Goal: Task Accomplishment & Management: Complete application form

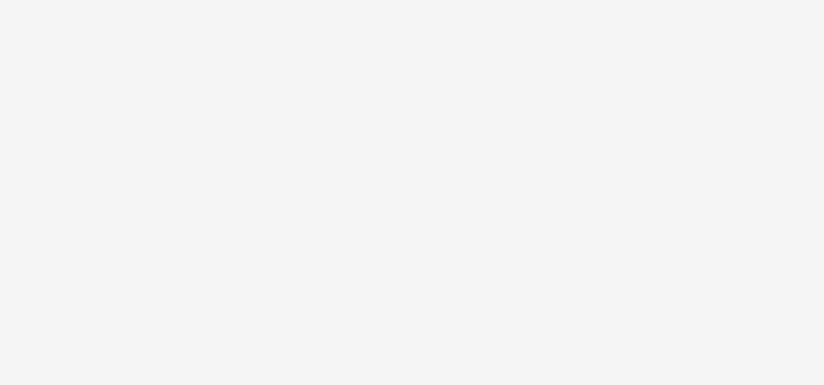
click at [547, 344] on div at bounding box center [412, 192] width 824 height 385
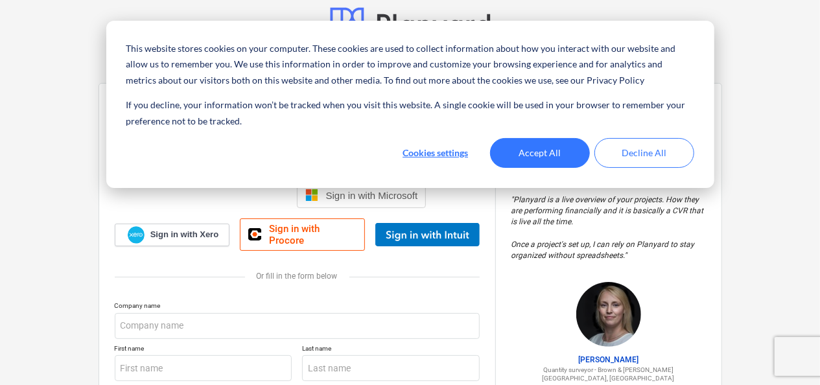
scroll to position [9, 0]
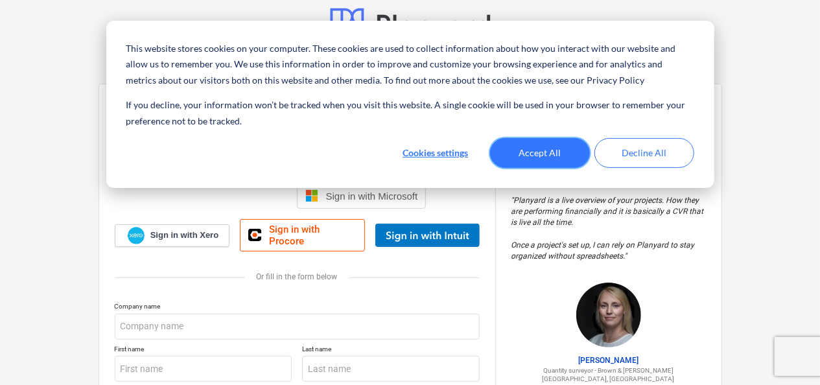
click at [550, 162] on button "Accept All" at bounding box center [540, 153] width 100 height 30
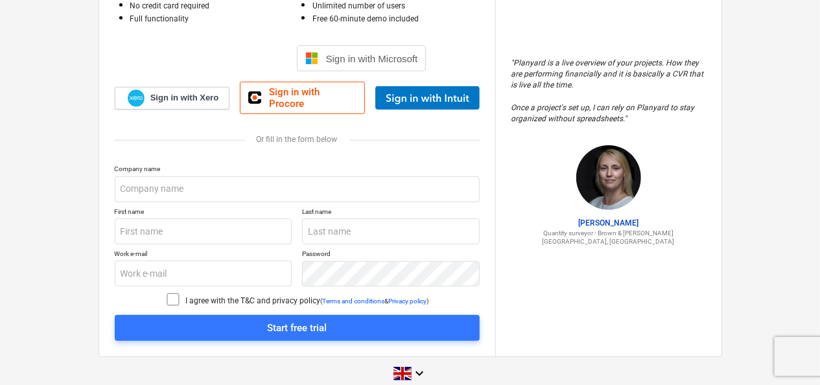
scroll to position [108, 0]
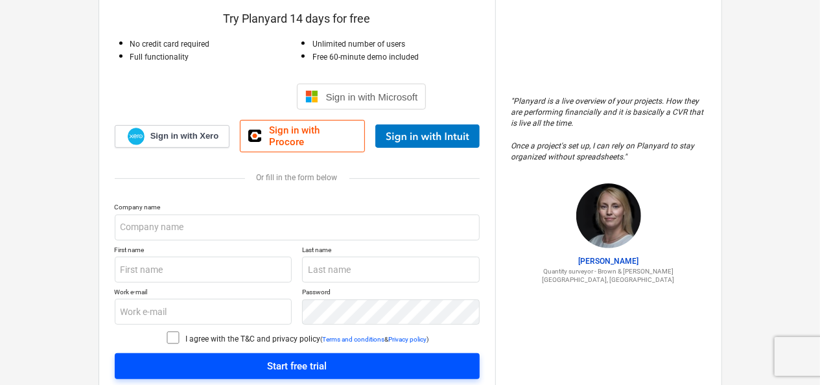
click at [325, 366] on button "Start free trial" at bounding box center [297, 366] width 365 height 26
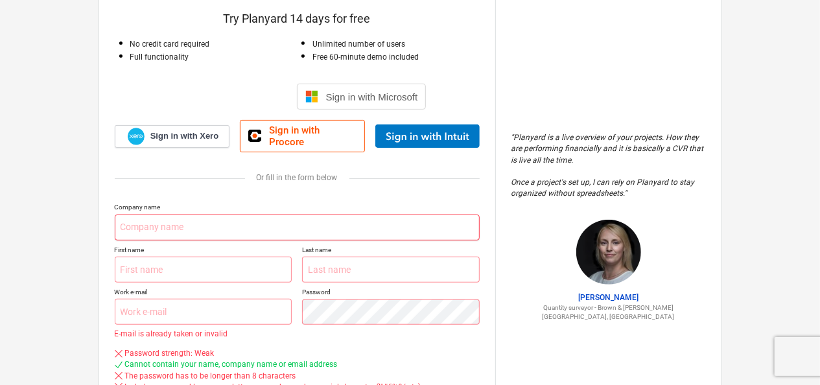
click at [121, 218] on input "text" at bounding box center [297, 228] width 365 height 26
type input "[PERSON_NAME] Technology Ltd"
type input "[PERSON_NAME]"
type input "[EMAIL_ADDRESS][DOMAIN_NAME]"
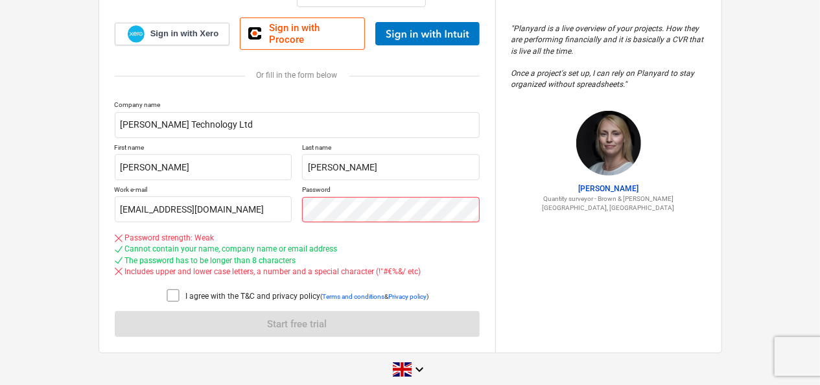
scroll to position [213, 0]
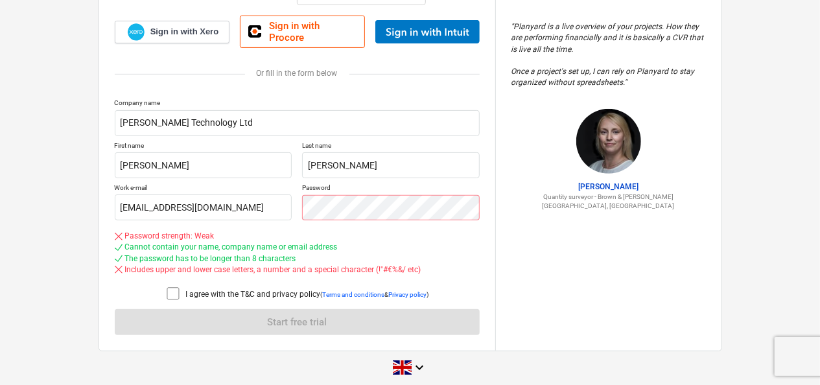
click at [172, 286] on icon at bounding box center [173, 294] width 16 height 16
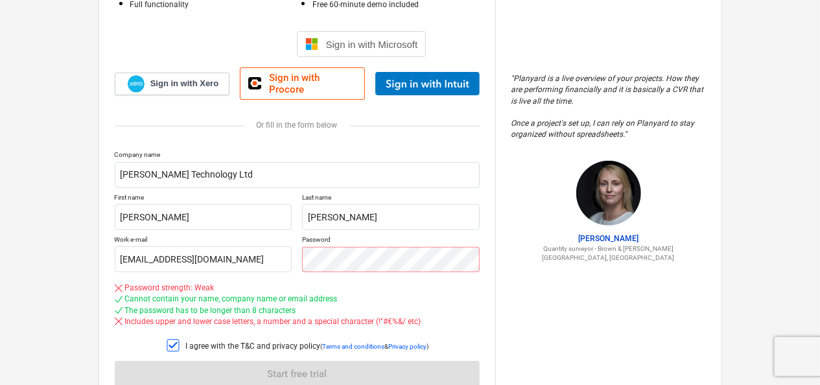
scroll to position [158, 0]
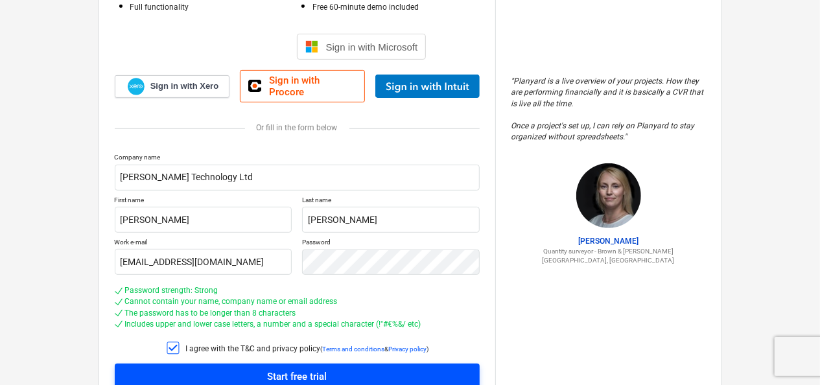
click at [307, 368] on div "Start free trial" at bounding box center [297, 376] width 60 height 17
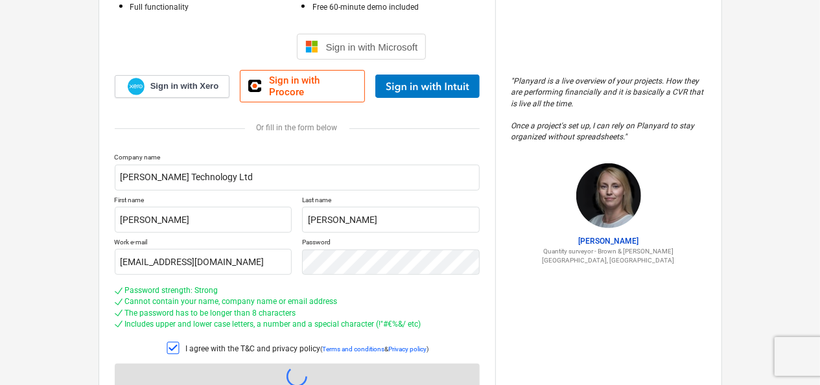
scroll to position [41, 0]
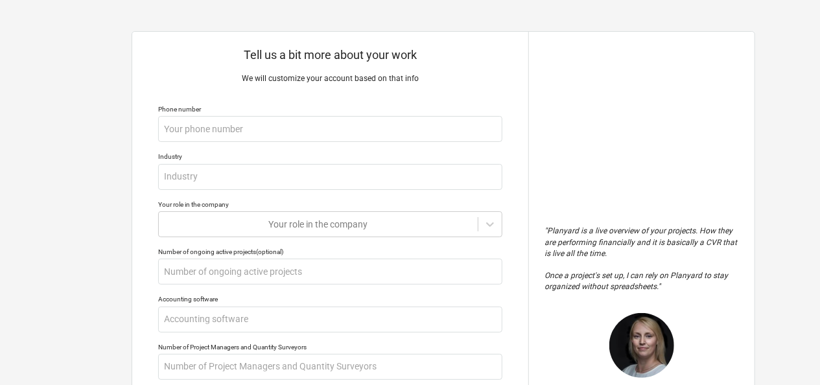
click at [515, 326] on div "Tell us a bit more about your work We will customize your account based on that…" at bounding box center [330, 320] width 396 height 576
